Goal: Find specific page/section: Find specific page/section

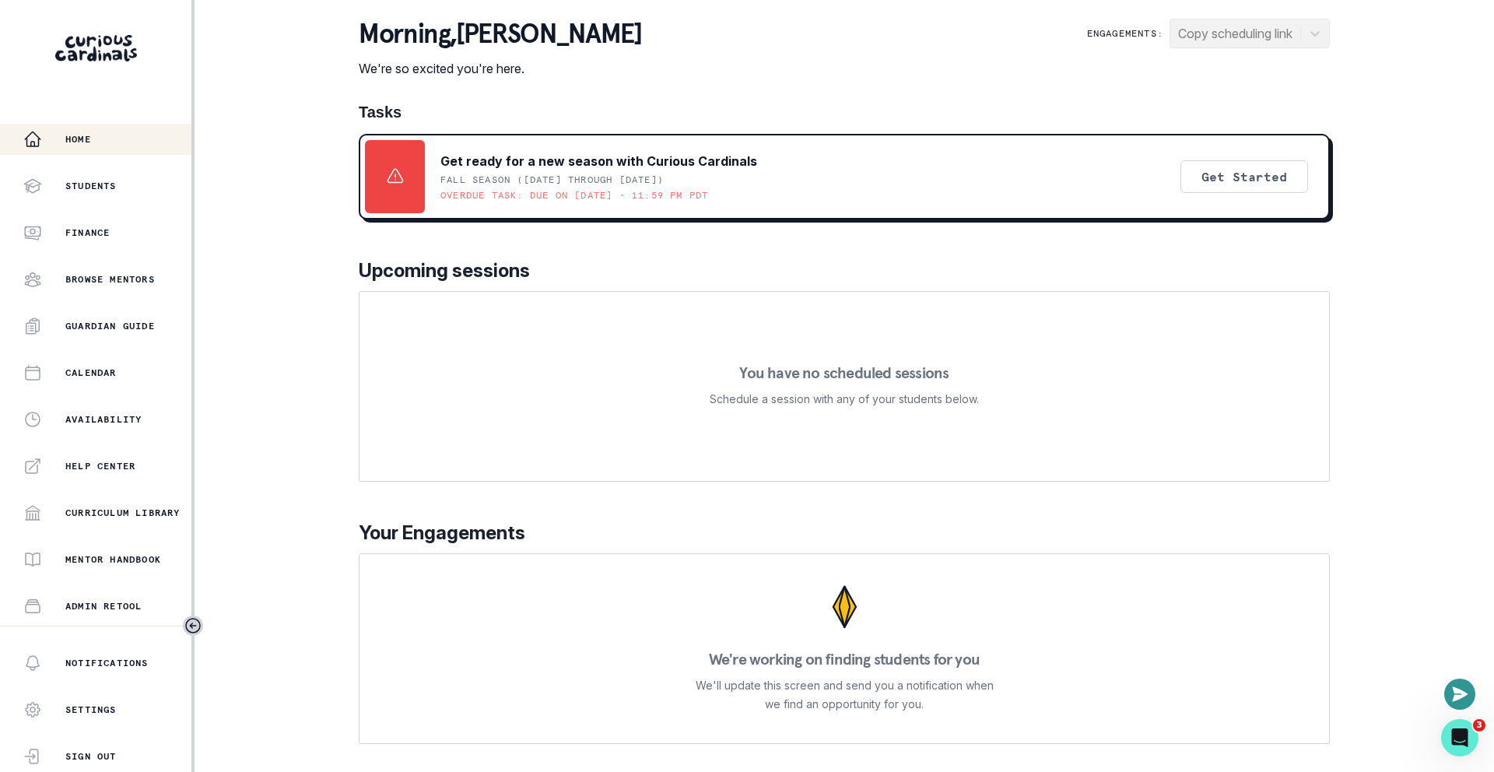
click at [792, 68] on div "morning , [PERSON_NAME] We're so excited you're here. Engagements: Copy schedul…" at bounding box center [844, 48] width 971 height 59
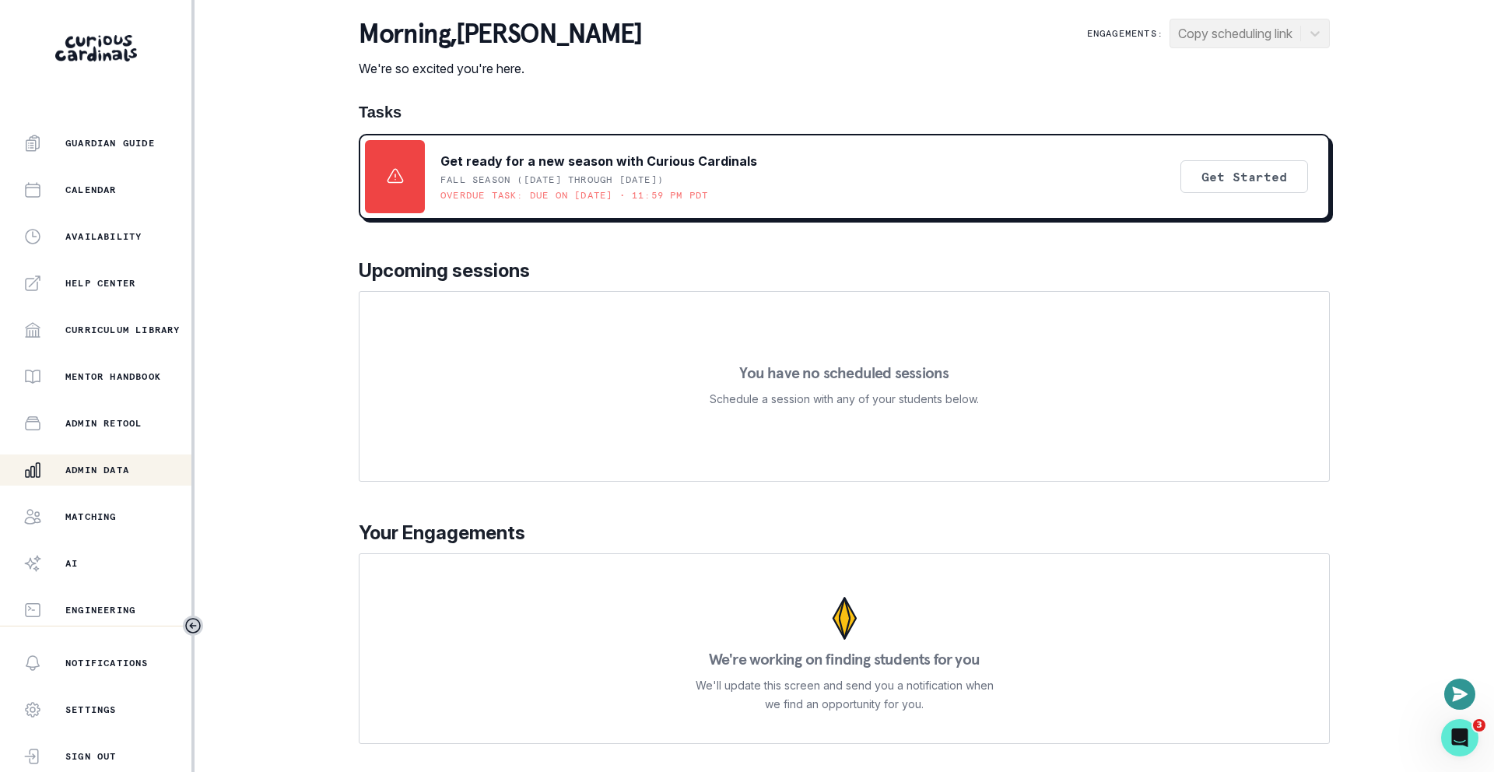
click at [107, 478] on div "Admin Data" at bounding box center [107, 470] width 168 height 19
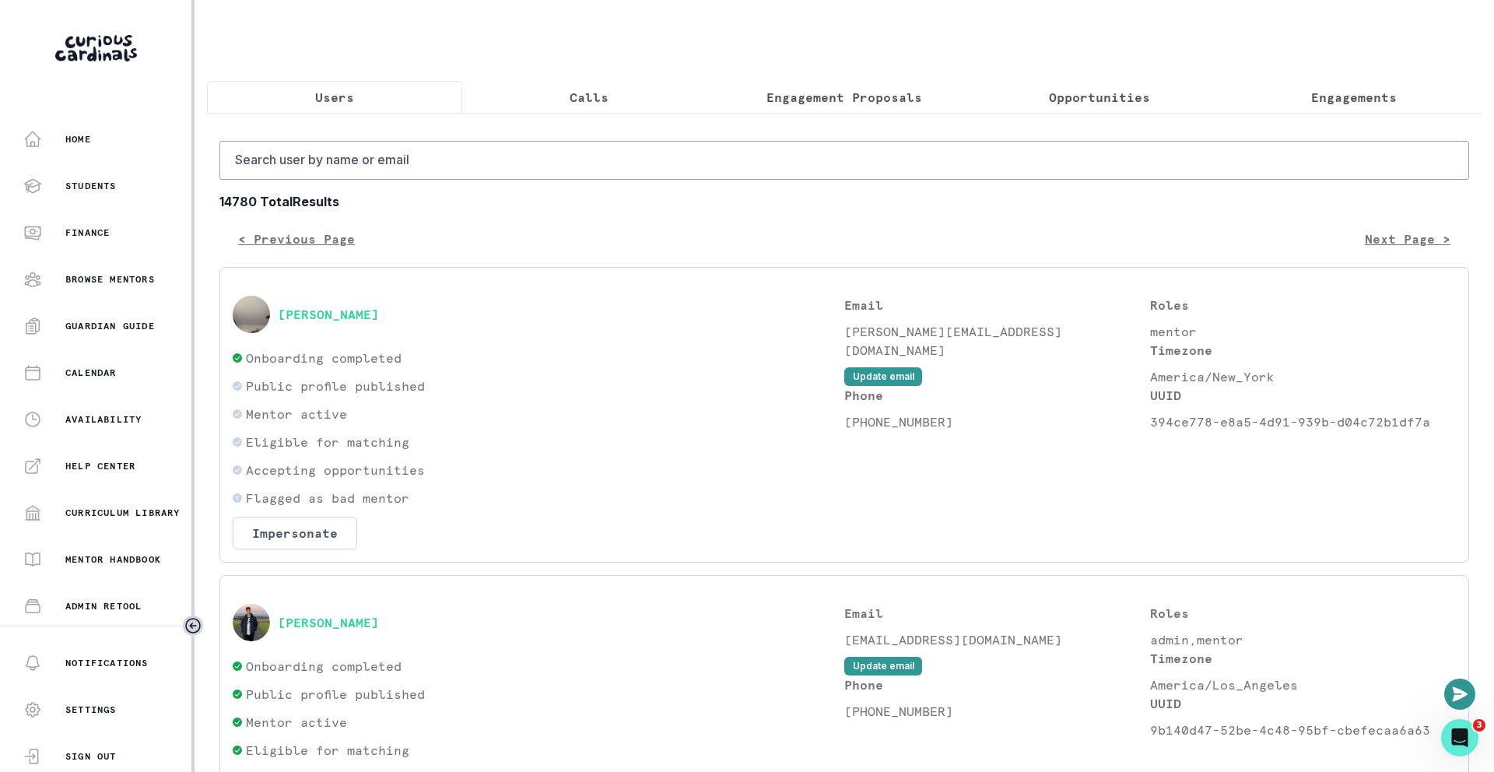
click at [636, 224] on div "< Previous Page Next Page >" at bounding box center [843, 238] width 1249 height 31
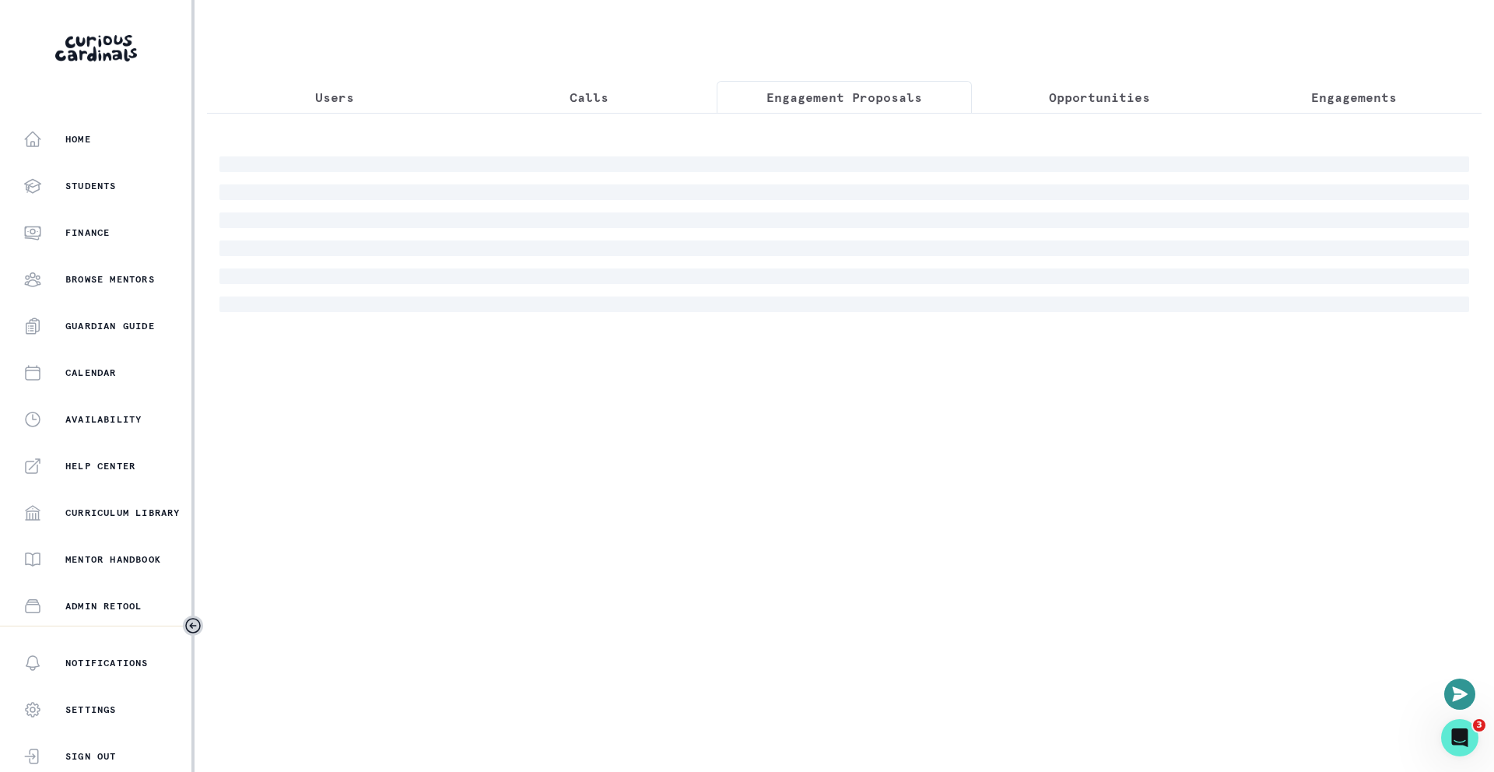
click at [827, 91] on p "Engagement Proposals" at bounding box center [844, 97] width 156 height 19
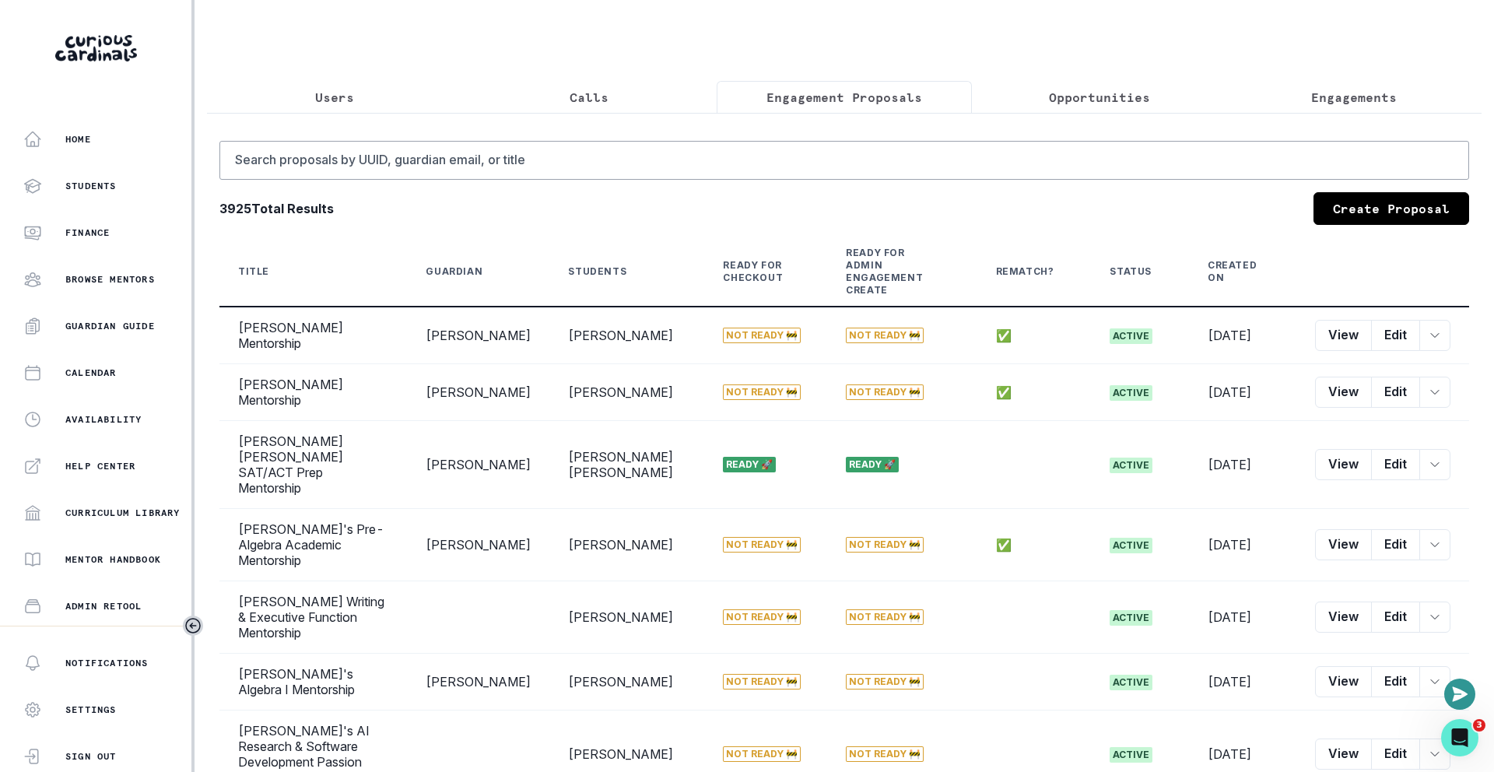
click at [1102, 105] on p "Opportunities" at bounding box center [1099, 97] width 101 height 19
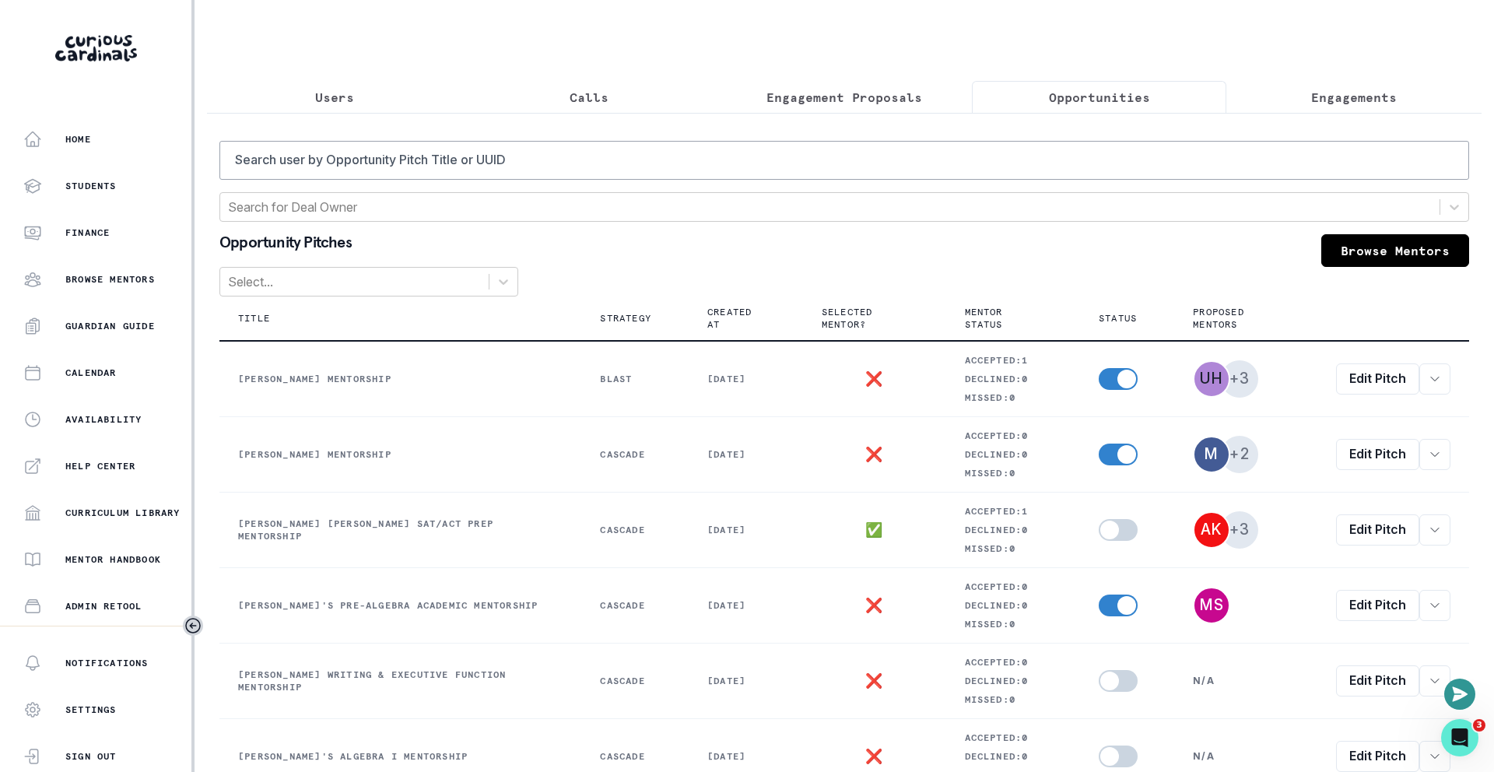
click at [885, 103] on p "Engagement Proposals" at bounding box center [844, 97] width 156 height 19
